Goal: Information Seeking & Learning: Learn about a topic

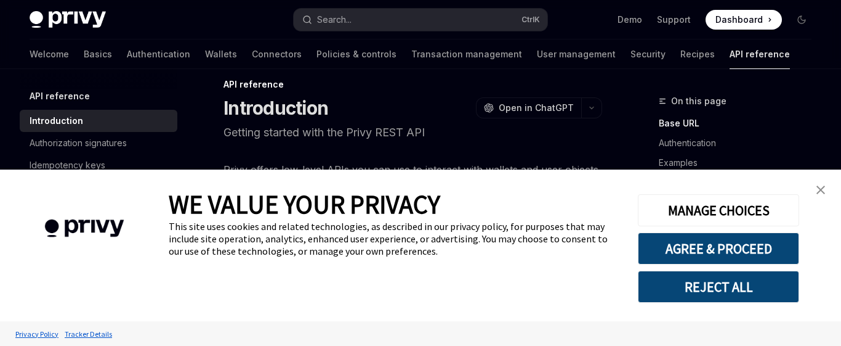
drag, startPoint x: 434, startPoint y: 174, endPoint x: 303, endPoint y: 199, distance: 132.9
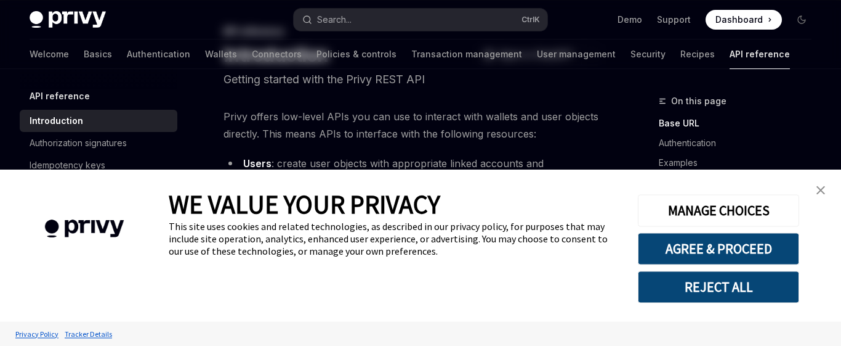
scroll to position [87, 0]
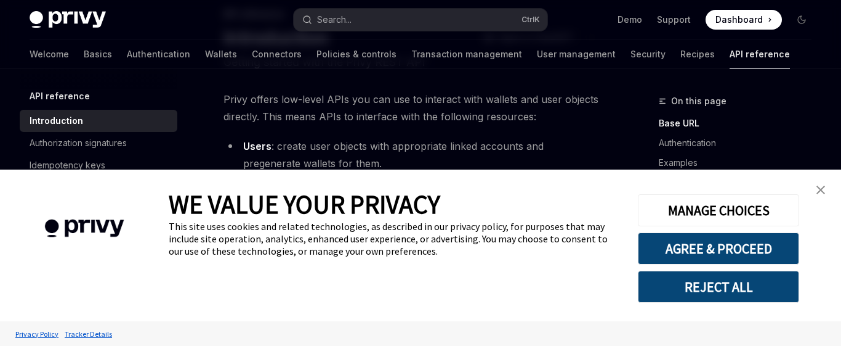
click at [820, 188] on img "close banner" at bounding box center [821, 189] width 9 height 9
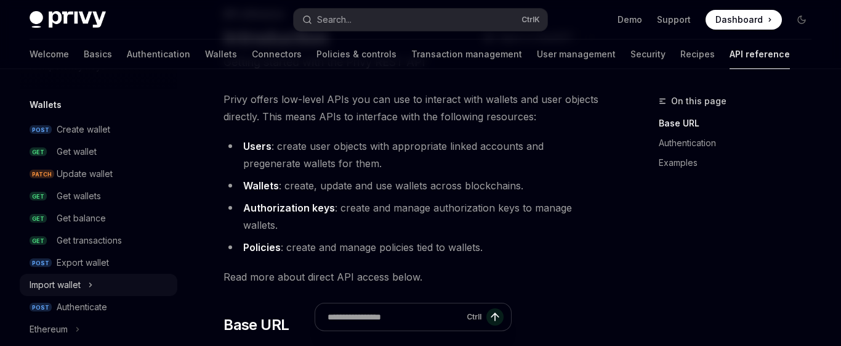
scroll to position [74, 0]
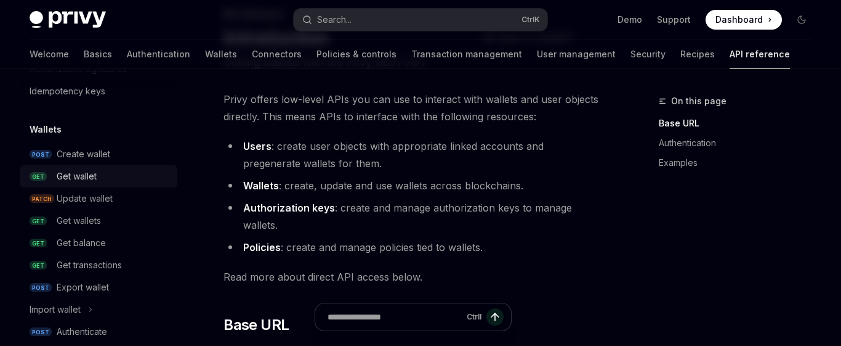
click at [87, 180] on div "Get wallet" at bounding box center [77, 176] width 40 height 15
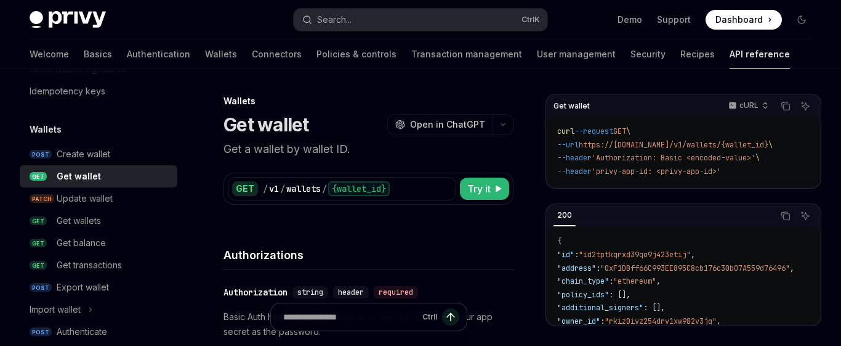
drag, startPoint x: 363, startPoint y: 230, endPoint x: 333, endPoint y: 232, distance: 30.2
drag, startPoint x: 434, startPoint y: 221, endPoint x: 423, endPoint y: 231, distance: 15.3
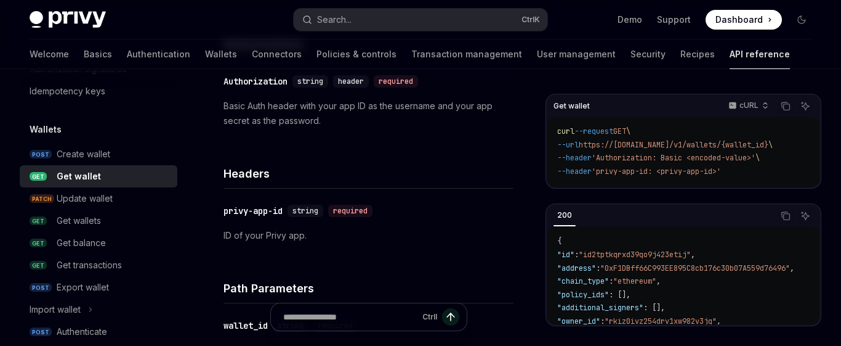
drag, startPoint x: 474, startPoint y: 226, endPoint x: 439, endPoint y: 235, distance: 36.7
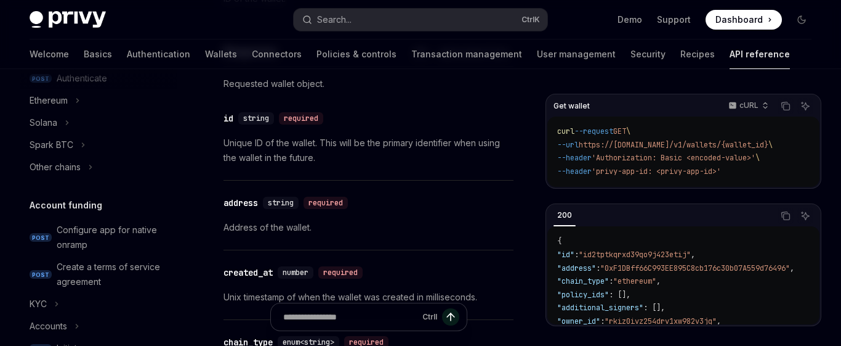
scroll to position [370, 0]
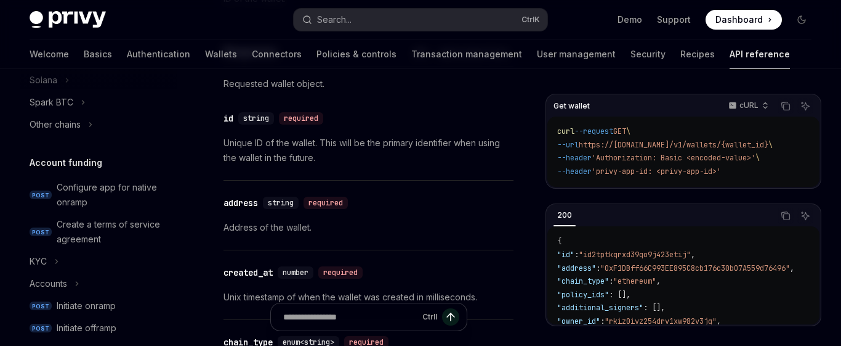
drag, startPoint x: 123, startPoint y: 132, endPoint x: 92, endPoint y: 141, distance: 32.0
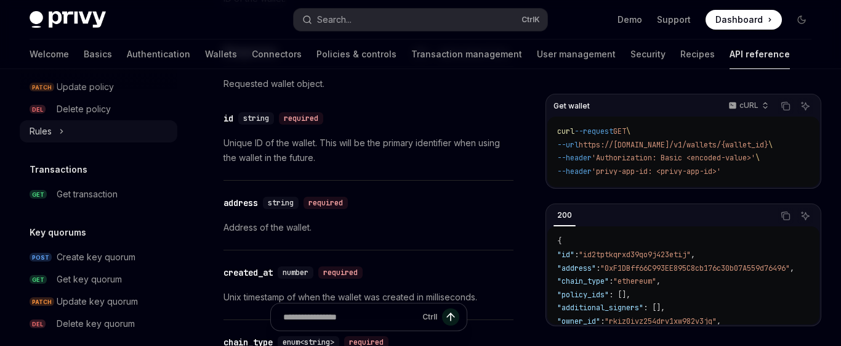
scroll to position [739, 0]
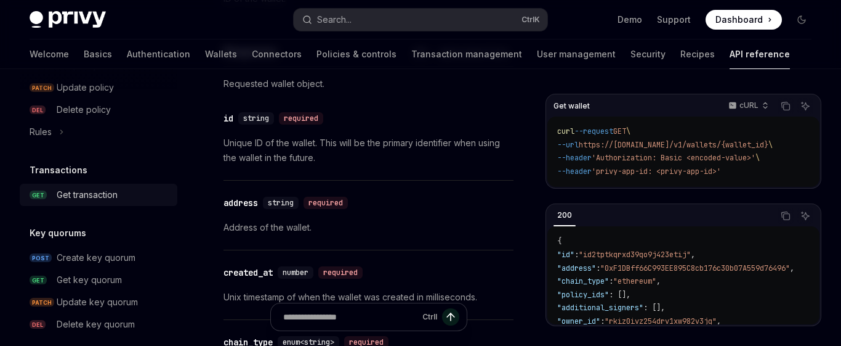
click at [100, 192] on div "Get transaction" at bounding box center [87, 194] width 61 height 15
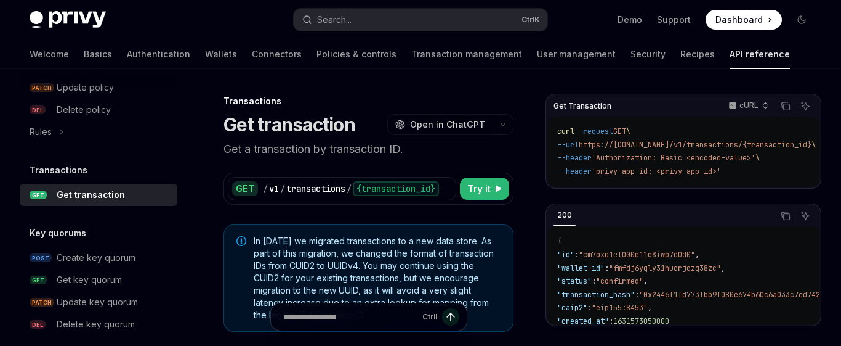
drag, startPoint x: 372, startPoint y: 225, endPoint x: 331, endPoint y: 223, distance: 41.3
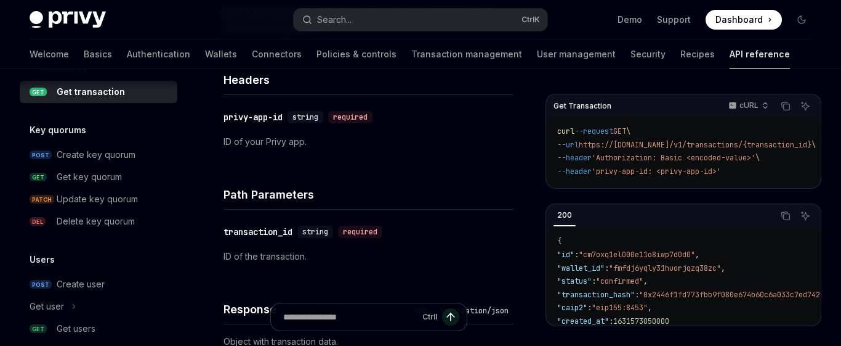
scroll to position [801, 0]
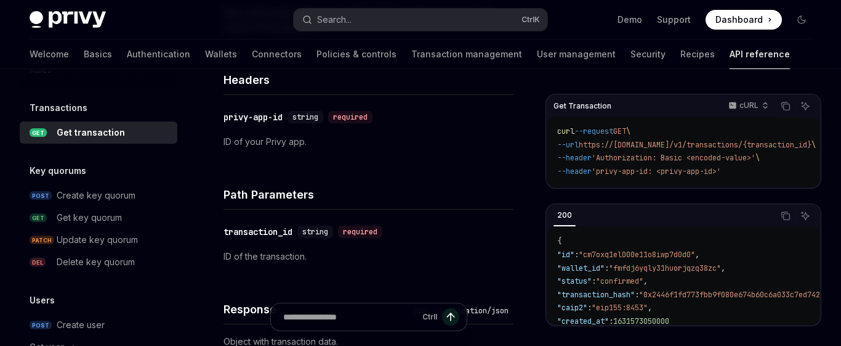
drag, startPoint x: 111, startPoint y: 179, endPoint x: 83, endPoint y: 180, distance: 28.4
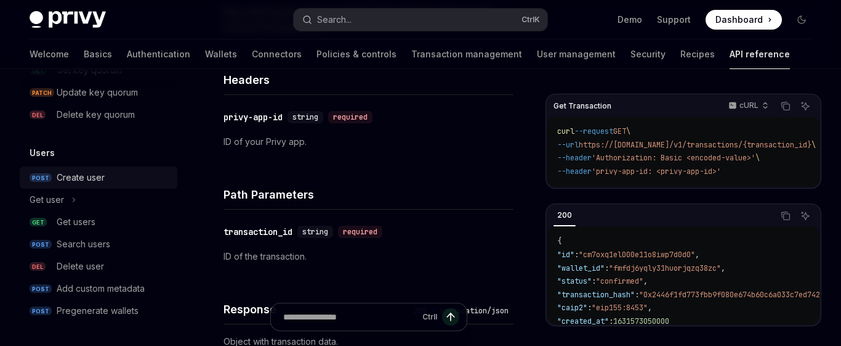
scroll to position [949, 0]
click at [119, 176] on div "Create user" at bounding box center [113, 176] width 113 height 15
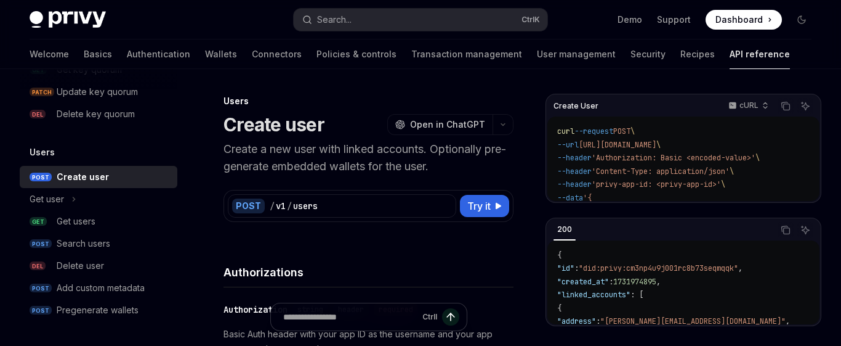
drag, startPoint x: 471, startPoint y: 249, endPoint x: 370, endPoint y: 250, distance: 101.0
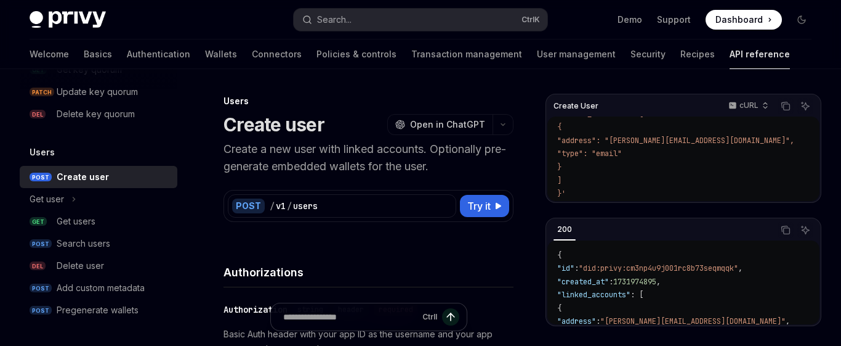
scroll to position [281, 0]
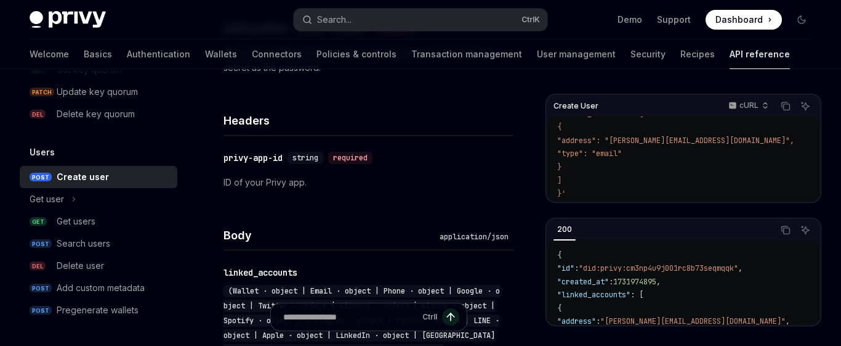
drag, startPoint x: 453, startPoint y: 229, endPoint x: 439, endPoint y: 231, distance: 13.8
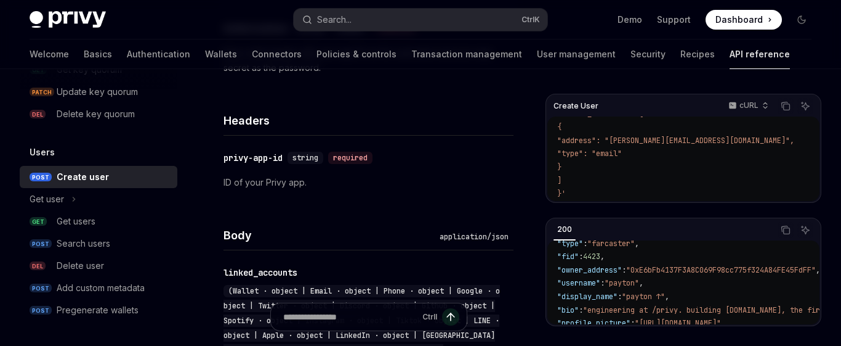
scroll to position [188, 0]
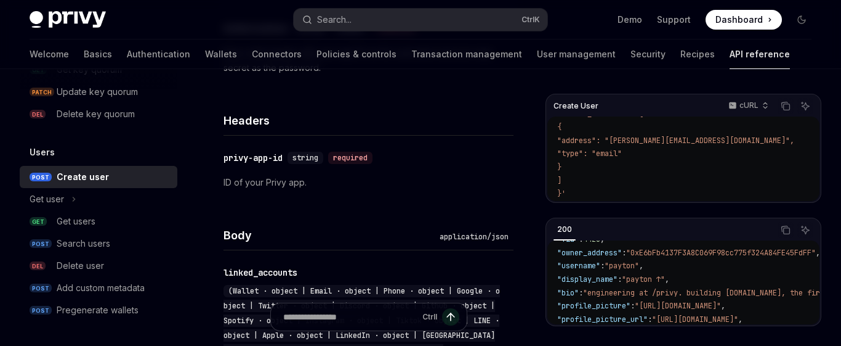
drag, startPoint x: 660, startPoint y: 262, endPoint x: 650, endPoint y: 263, distance: 10.5
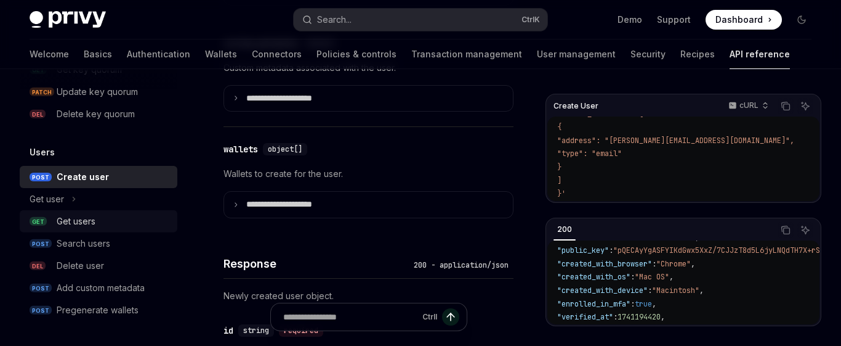
scroll to position [772, 0]
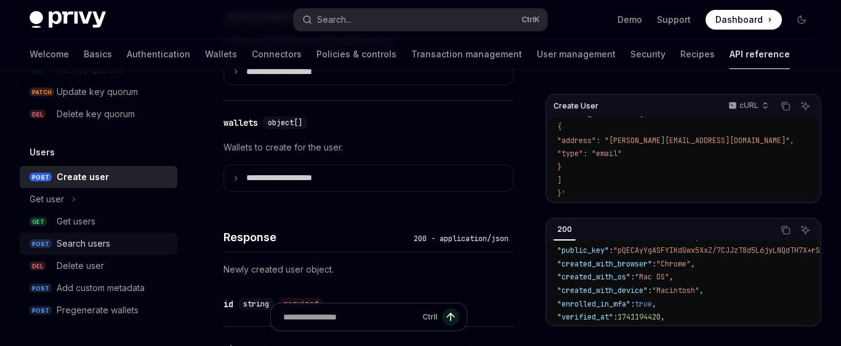
click at [97, 240] on div "Search users" at bounding box center [84, 243] width 54 height 15
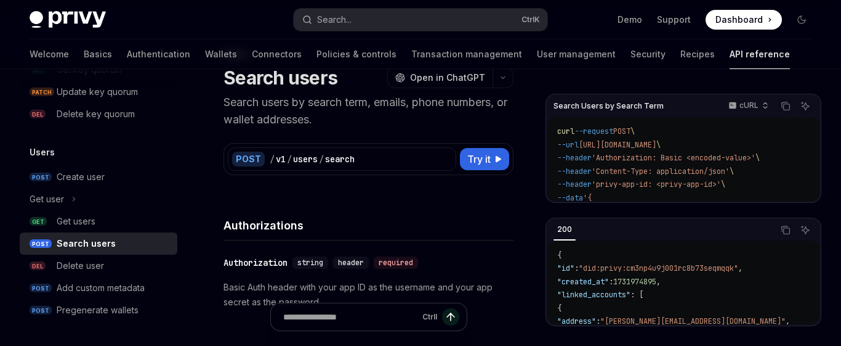
scroll to position [70, 0]
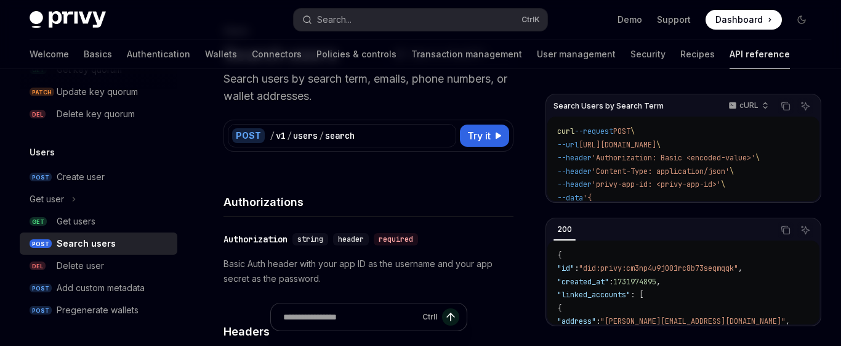
drag, startPoint x: 393, startPoint y: 178, endPoint x: 382, endPoint y: 171, distance: 13.3
click at [490, 139] on span "Try it" at bounding box center [478, 135] width 23 height 15
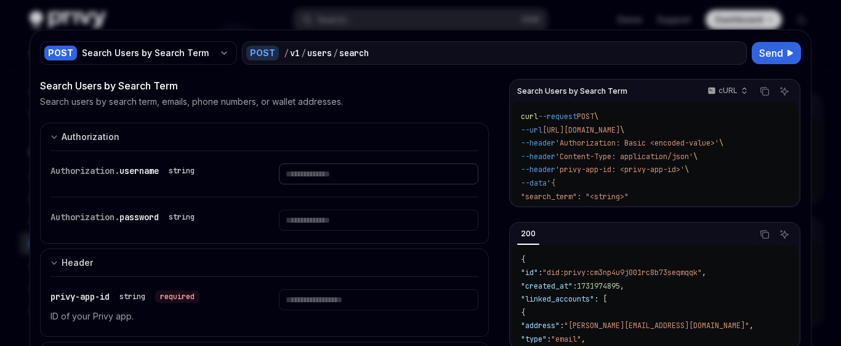
drag, startPoint x: 422, startPoint y: 168, endPoint x: 369, endPoint y: 164, distance: 53.1
click at [820, 28] on div at bounding box center [420, 173] width 841 height 346
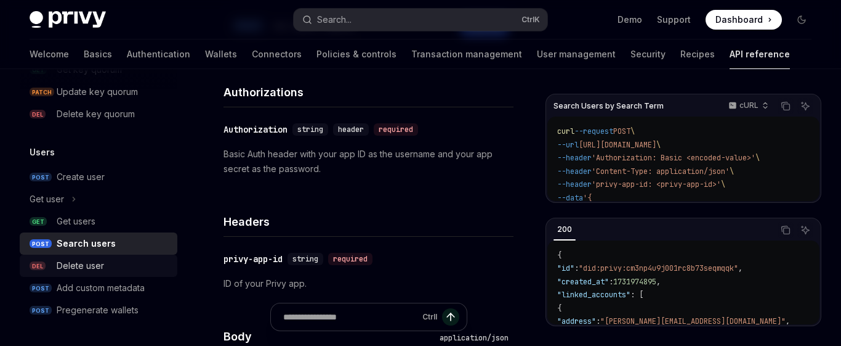
scroll to position [211, 0]
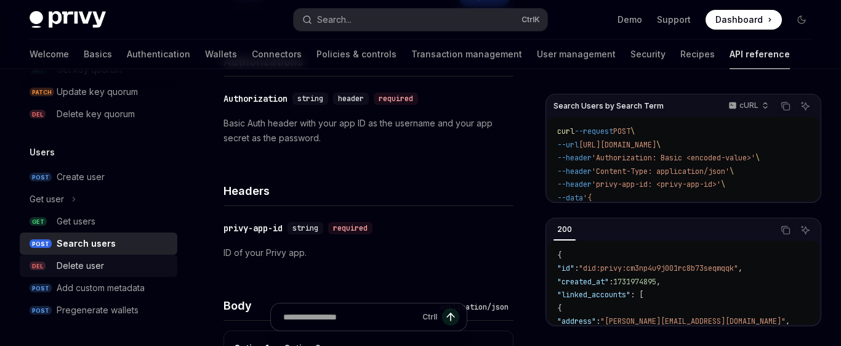
click at [86, 267] on div "Delete user" at bounding box center [80, 265] width 47 height 15
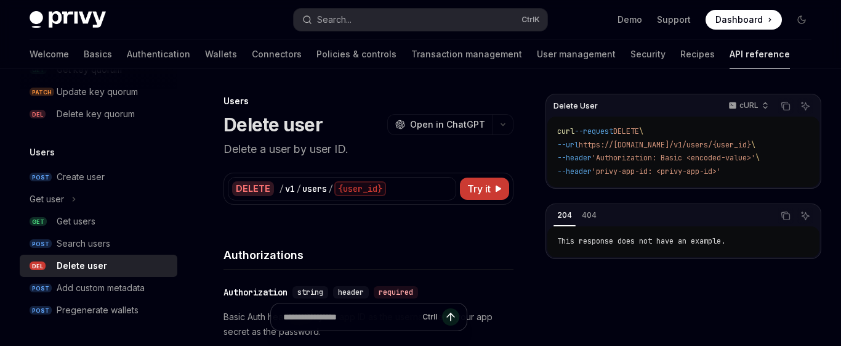
drag, startPoint x: 322, startPoint y: 208, endPoint x: 275, endPoint y: 220, distance: 47.8
drag, startPoint x: 409, startPoint y: 253, endPoint x: 362, endPoint y: 247, distance: 47.8
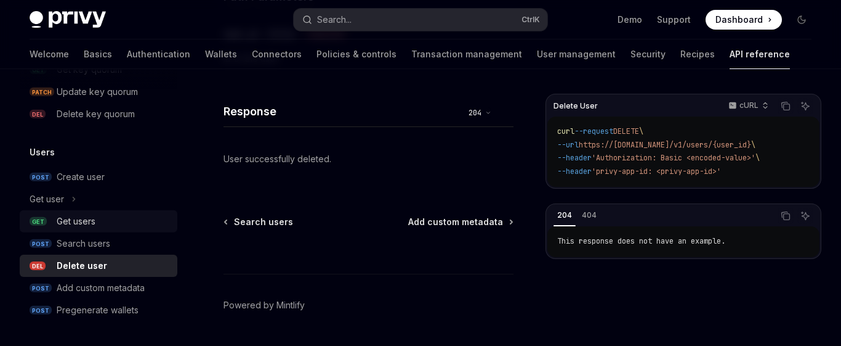
scroll to position [536, 0]
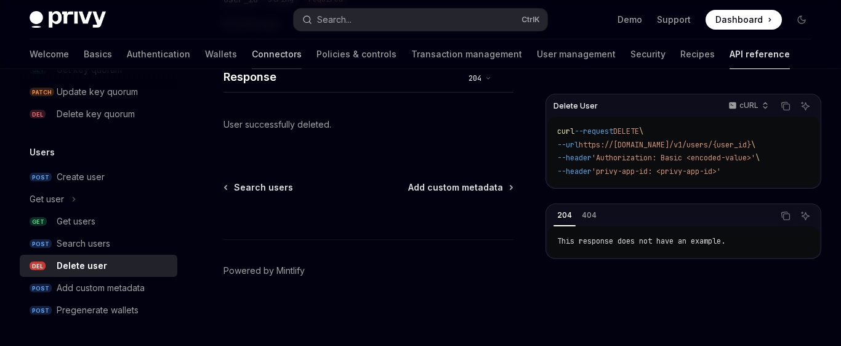
click at [252, 44] on link "Connectors" at bounding box center [277, 54] width 50 height 30
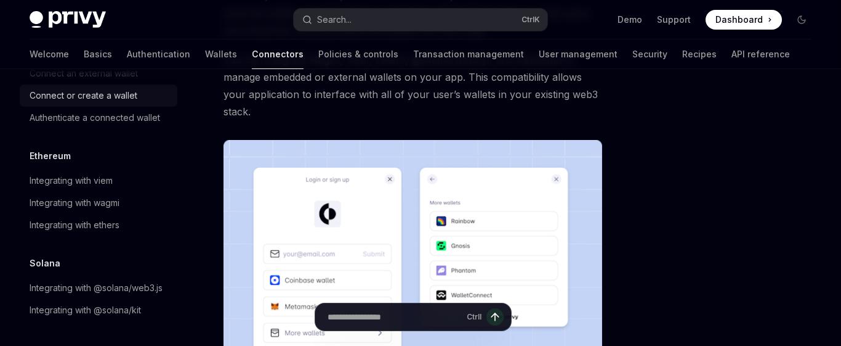
scroll to position [211, 0]
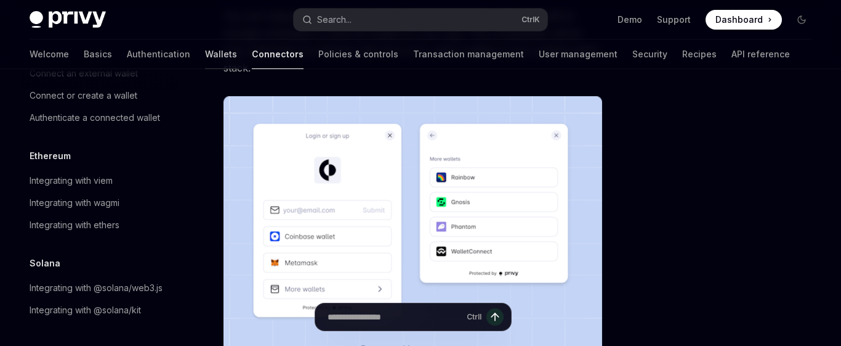
click at [205, 47] on link "Wallets" at bounding box center [221, 54] width 32 height 30
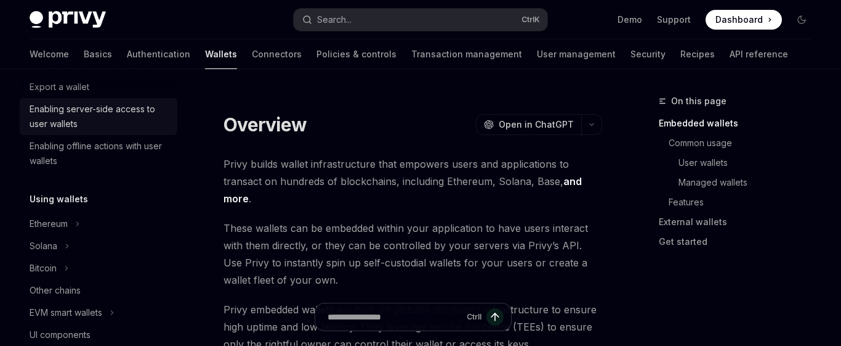
scroll to position [296, 0]
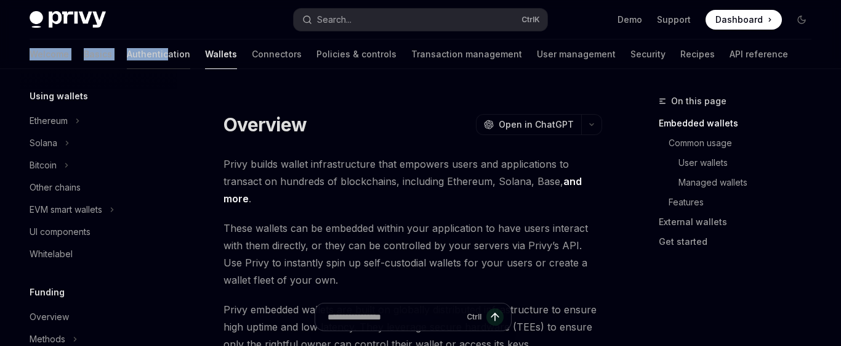
click at [112, 50] on div "Privy Docs home page Search... Ctrl K Demo Support Dashboard Dashboard Search..…" at bounding box center [420, 34] width 841 height 69
click at [537, 57] on link "User management" at bounding box center [576, 54] width 79 height 30
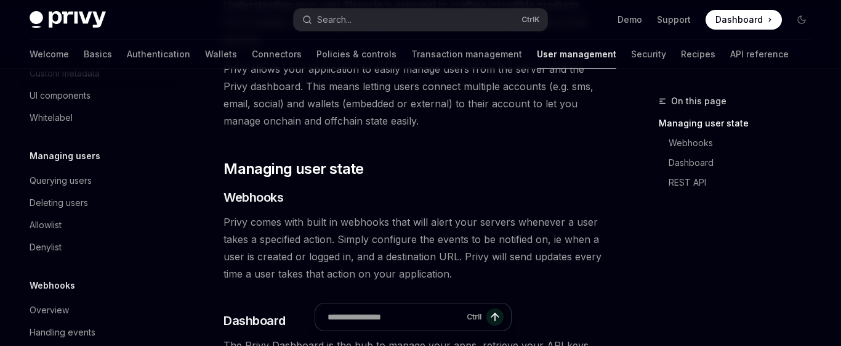
scroll to position [352, 0]
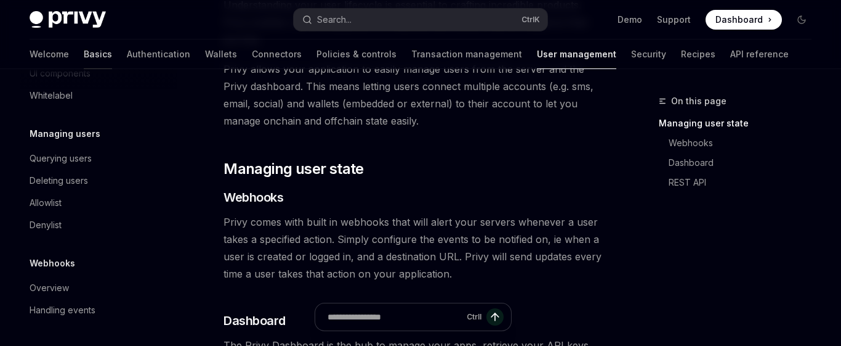
click at [84, 56] on link "Basics" at bounding box center [98, 54] width 28 height 30
type textarea "*"
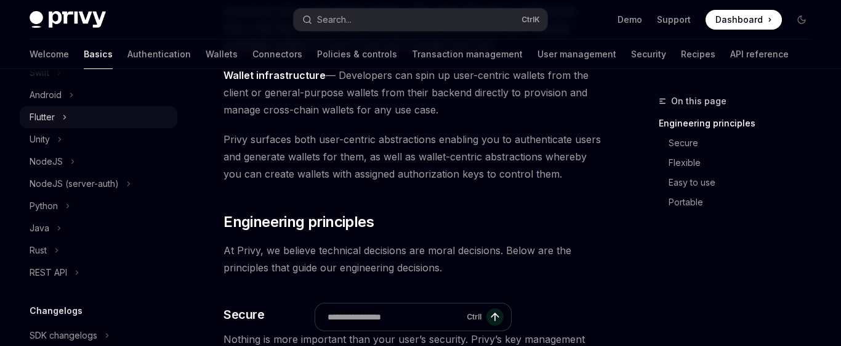
scroll to position [354, 0]
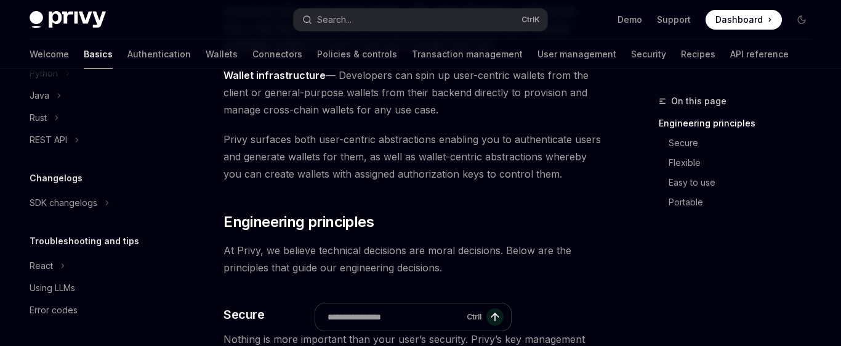
drag, startPoint x: 466, startPoint y: 132, endPoint x: 433, endPoint y: 137, distance: 33.0
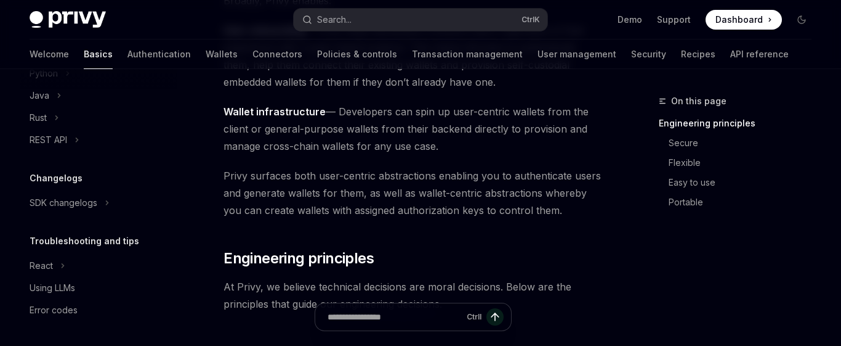
scroll to position [211, 0]
